Goal: Task Accomplishment & Management: Use online tool/utility

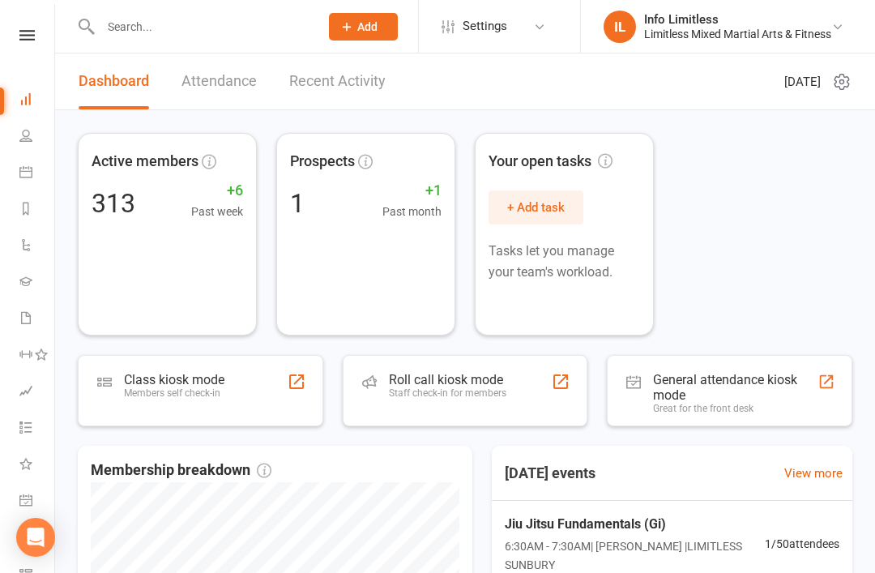
click at [22, 164] on link "Calendar" at bounding box center [37, 174] width 36 height 36
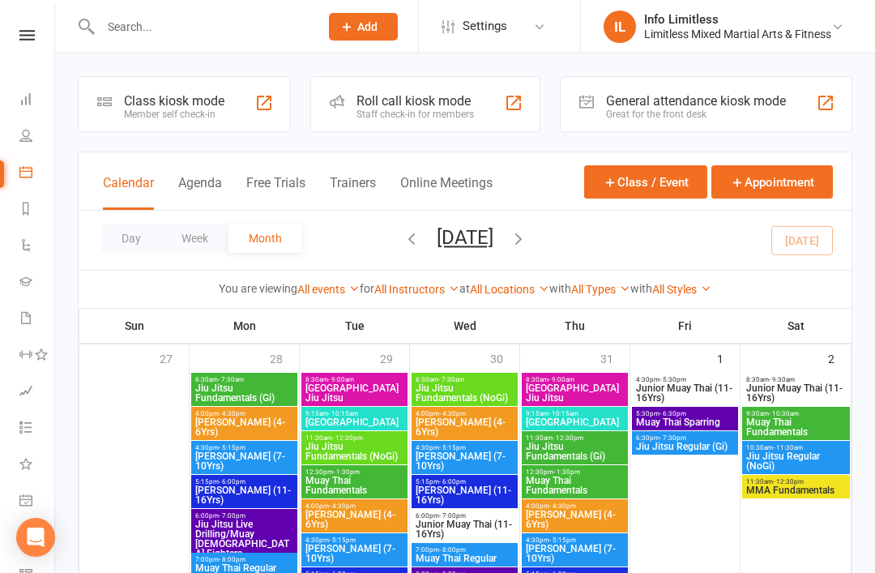
click at [350, 109] on div "Roll call kiosk mode Staff check-in for members" at bounding box center [425, 104] width 230 height 56
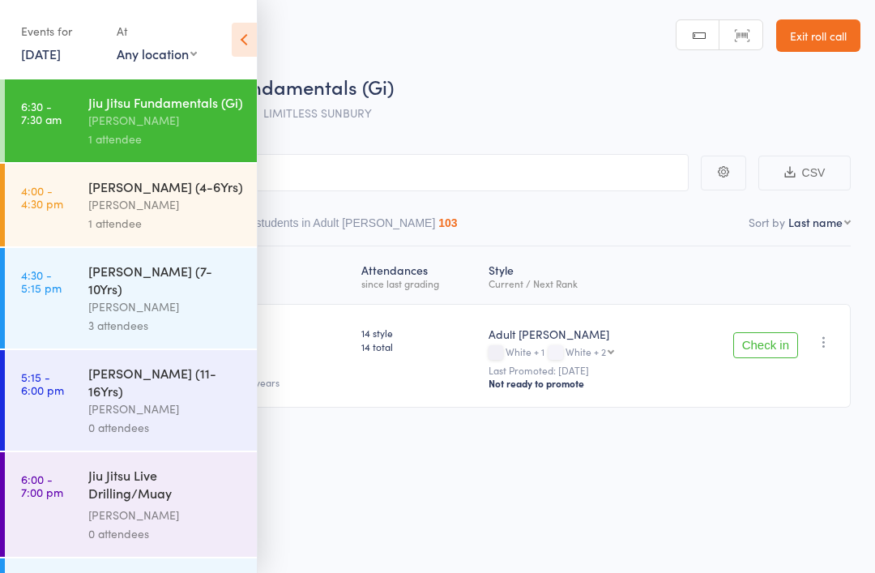
click at [416, 118] on div "Roll Call for Jiu Jitsu Fundamentals (Gi) [DATE] 06:30 [PERSON_NAME] LIMITLESS …" at bounding box center [459, 101] width 804 height 57
click at [239, 30] on icon at bounding box center [244, 40] width 25 height 34
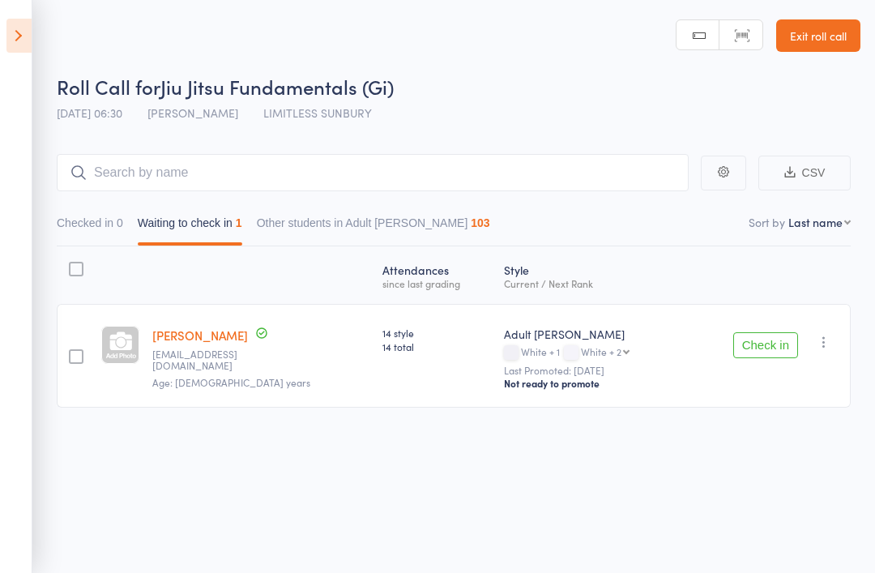
click at [20, 40] on icon at bounding box center [18, 36] width 25 height 34
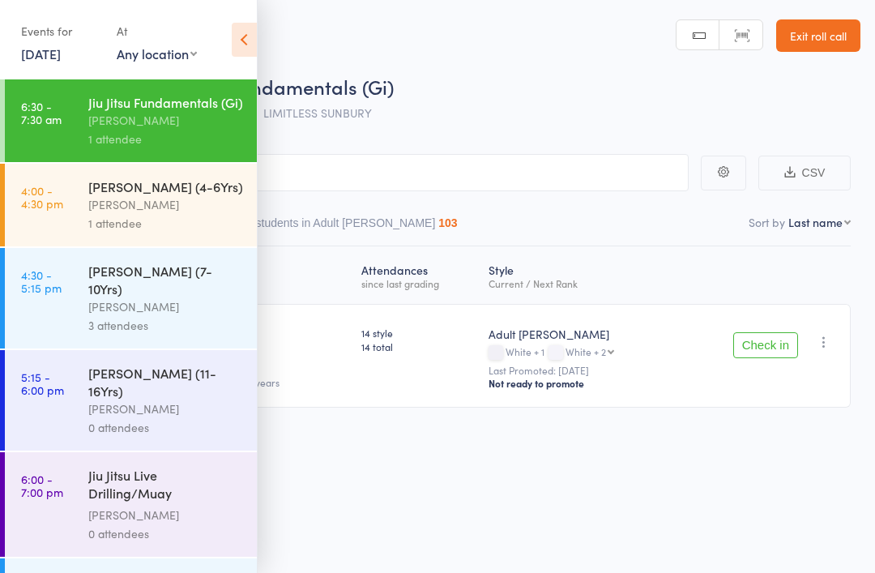
click at [805, 37] on link "Exit roll call" at bounding box center [818, 35] width 84 height 32
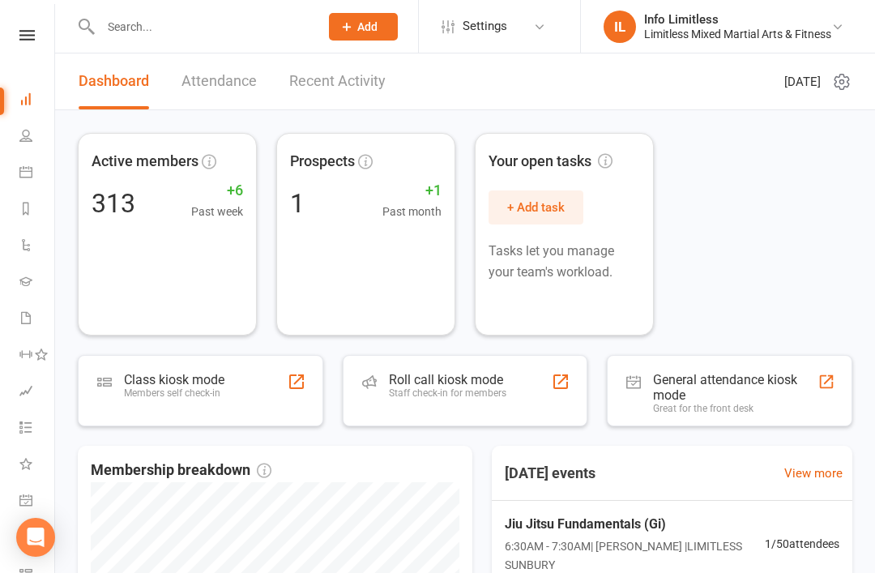
click at [217, 75] on link "Attendance" at bounding box center [219, 81] width 75 height 56
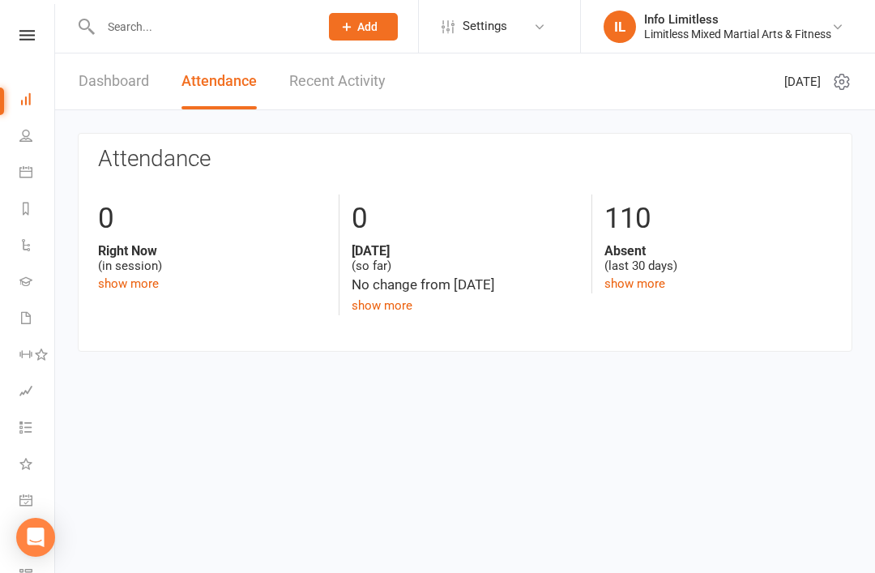
click at [25, 171] on icon at bounding box center [25, 171] width 13 height 13
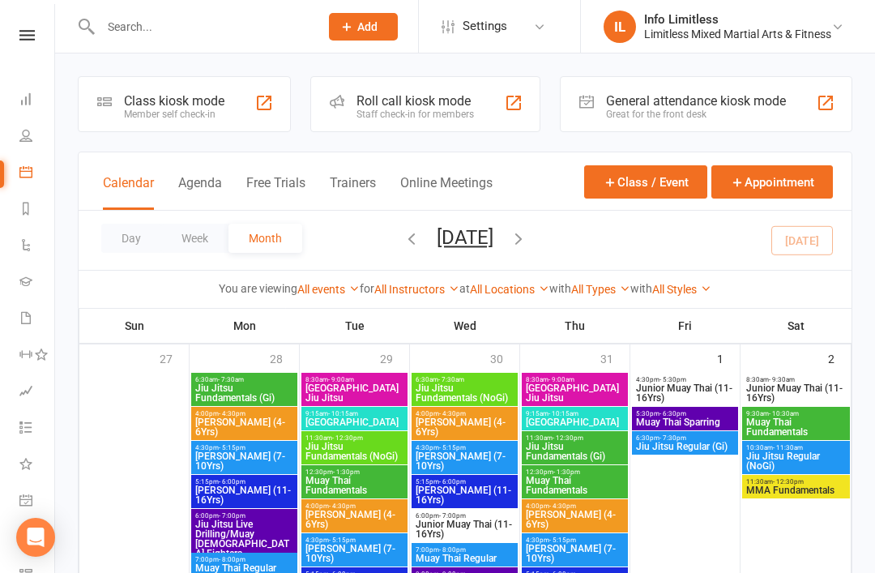
click at [147, 104] on div "Class kiosk mode" at bounding box center [174, 100] width 100 height 15
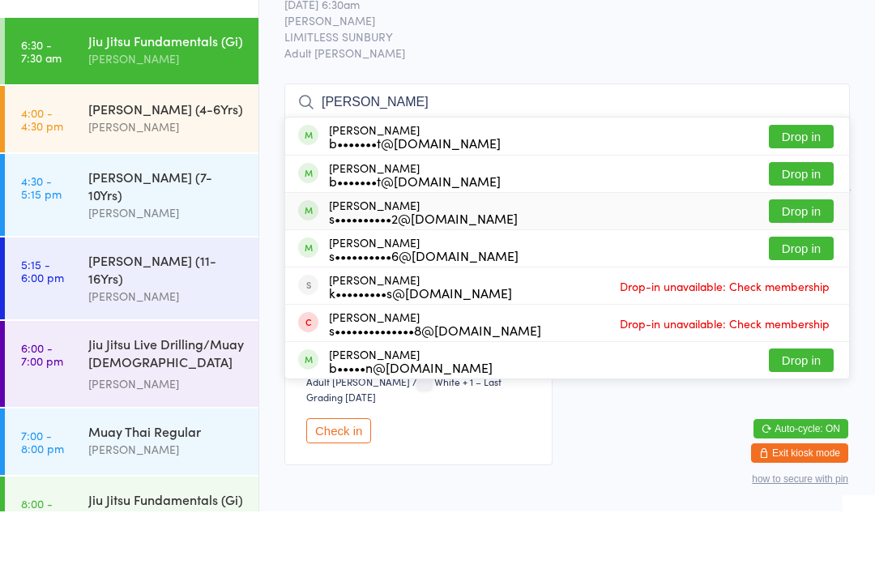
type input "Scott b"
click at [357, 273] on div "s••••••••••2@hotmail.com" at bounding box center [423, 279] width 189 height 13
